Goal: Transaction & Acquisition: Subscribe to service/newsletter

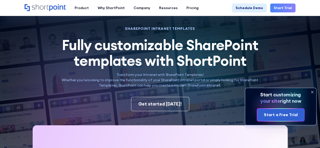
scroll to position [25, 0]
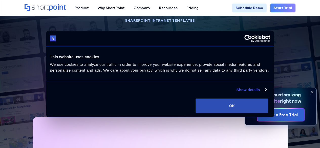
click at [268, 107] on button "OK" at bounding box center [231, 105] width 73 height 15
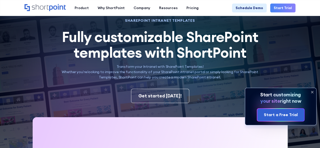
scroll to position [0, 0]
click at [311, 91] on icon at bounding box center [312, 92] width 2 height 2
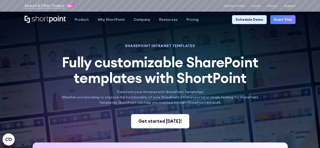
click at [154, 118] on div "Get started today!" at bounding box center [159, 121] width 43 height 7
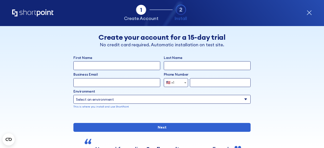
click at [90, 65] on input "First Name" at bounding box center [116, 65] width 87 height 9
type input "[PERSON_NAME]"
type input "lbufalino@corcordis.com.au"
type input "383205600"
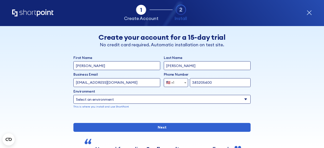
click at [183, 80] on span "form" at bounding box center [185, 82] width 5 height 9
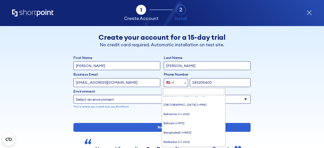
scroll to position [37, 0]
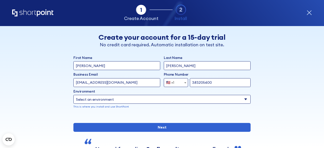
click at [27, 14] on icon "Home" at bounding box center [32, 12] width 41 height 7
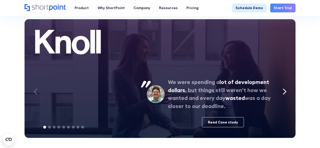
scroll to position [1911, 0]
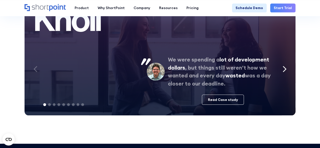
click at [282, 66] on icon "Next slide" at bounding box center [284, 69] width 4 height 7
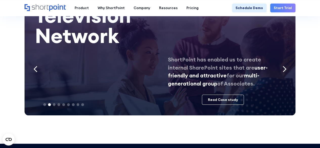
click at [283, 66] on icon "Next slide" at bounding box center [284, 69] width 4 height 7
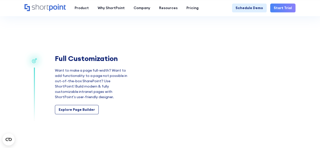
scroll to position [697, 0]
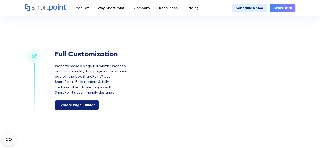
click at [86, 102] on div "Explore Page Builder" at bounding box center [77, 104] width 36 height 5
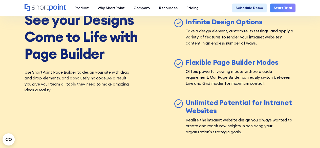
scroll to position [1567, 0]
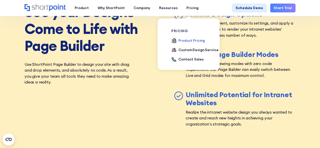
click at [188, 40] on div "Product Pricing" at bounding box center [191, 40] width 27 height 5
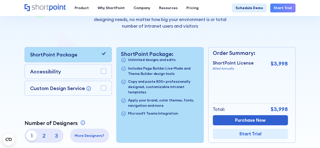
scroll to position [126, 0]
